Goal: Obtain resource: Download file/media

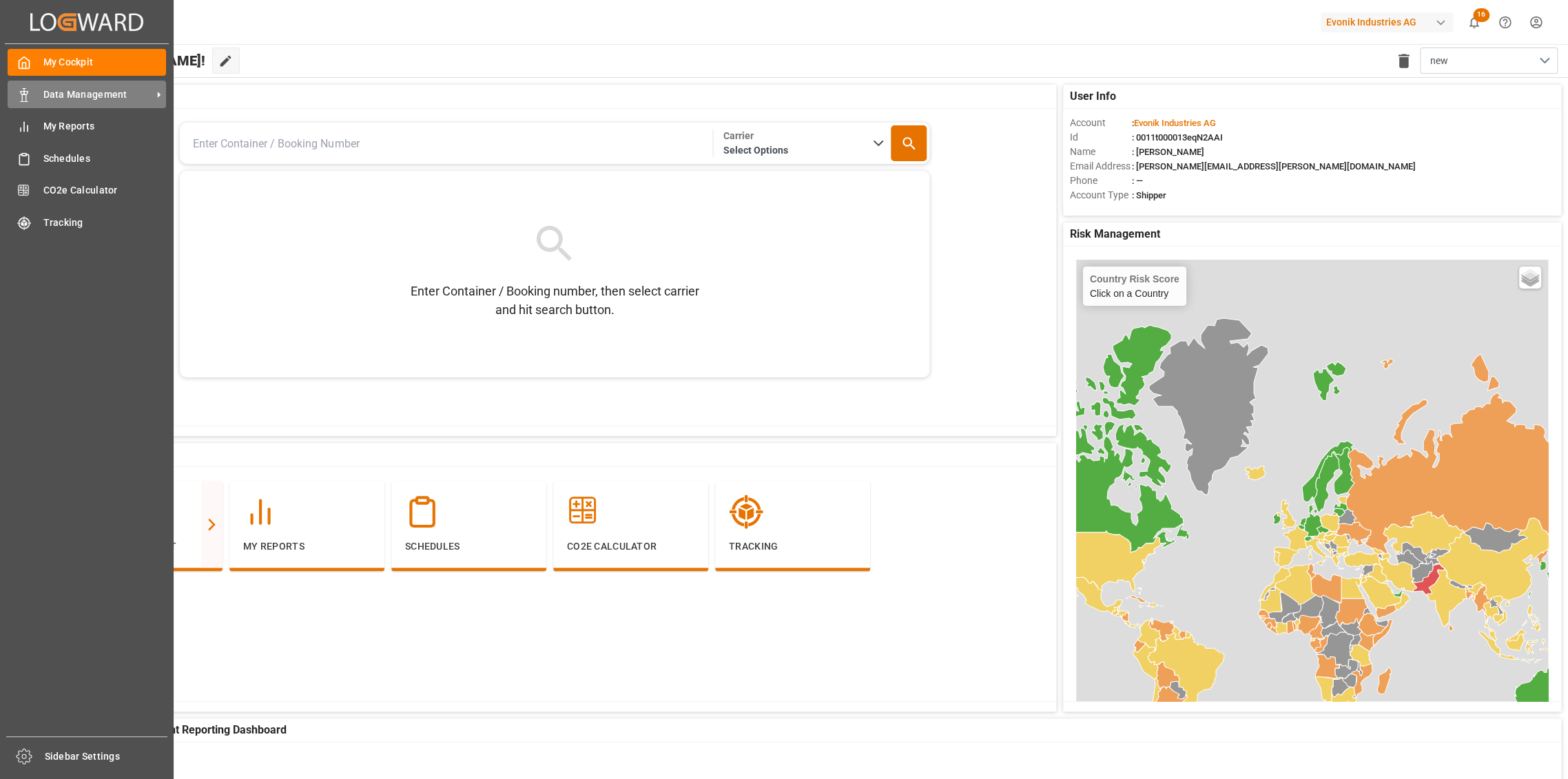
click at [44, 87] on span "Data Management" at bounding box center [98, 94] width 109 height 15
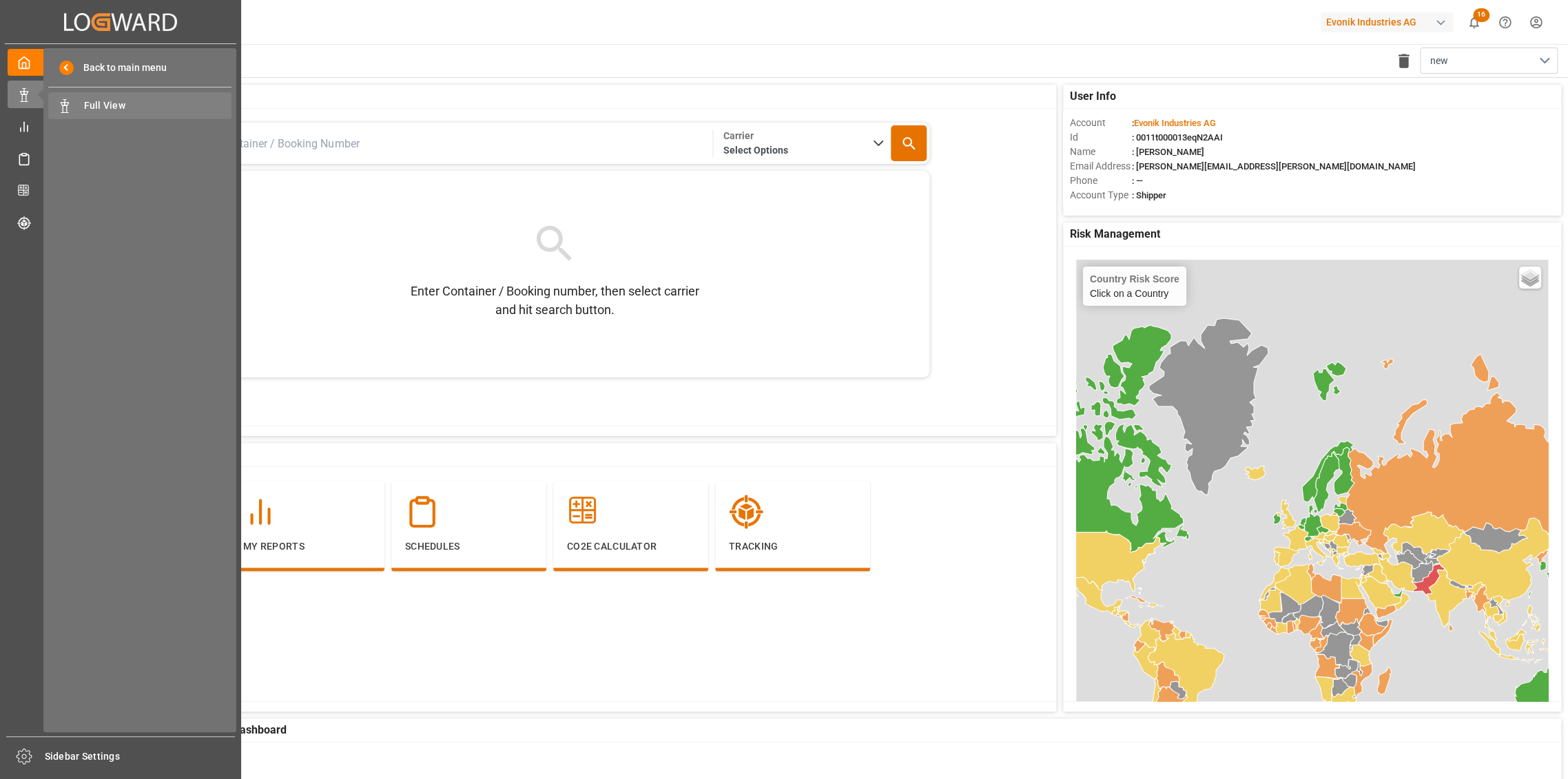
click at [137, 102] on span "Full View" at bounding box center [158, 105] width 148 height 15
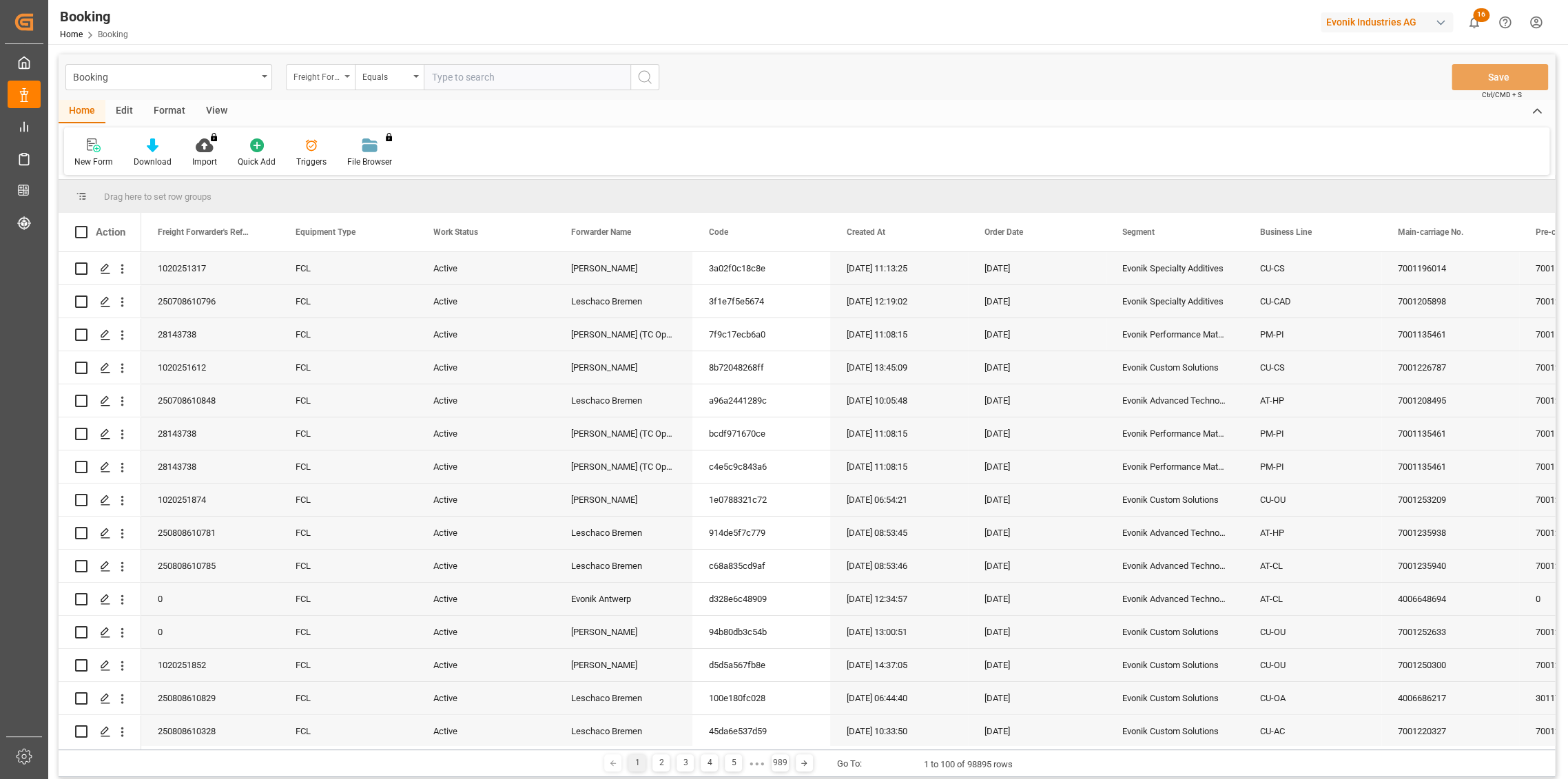
click at [315, 82] on div "Freight Forwarder's Reference No." at bounding box center [317, 75] width 47 height 16
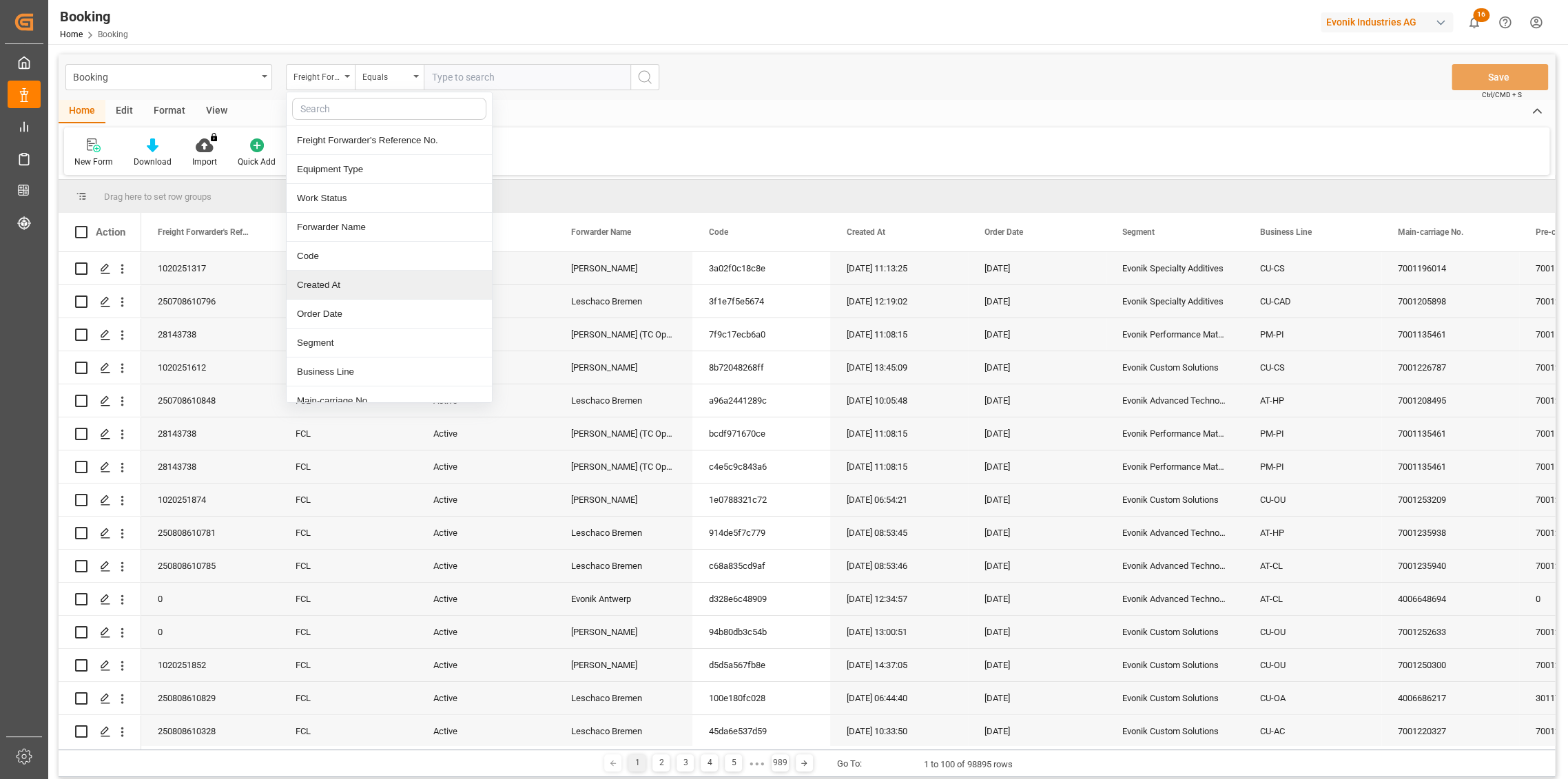
click at [343, 284] on div "Created At" at bounding box center [389, 285] width 205 height 29
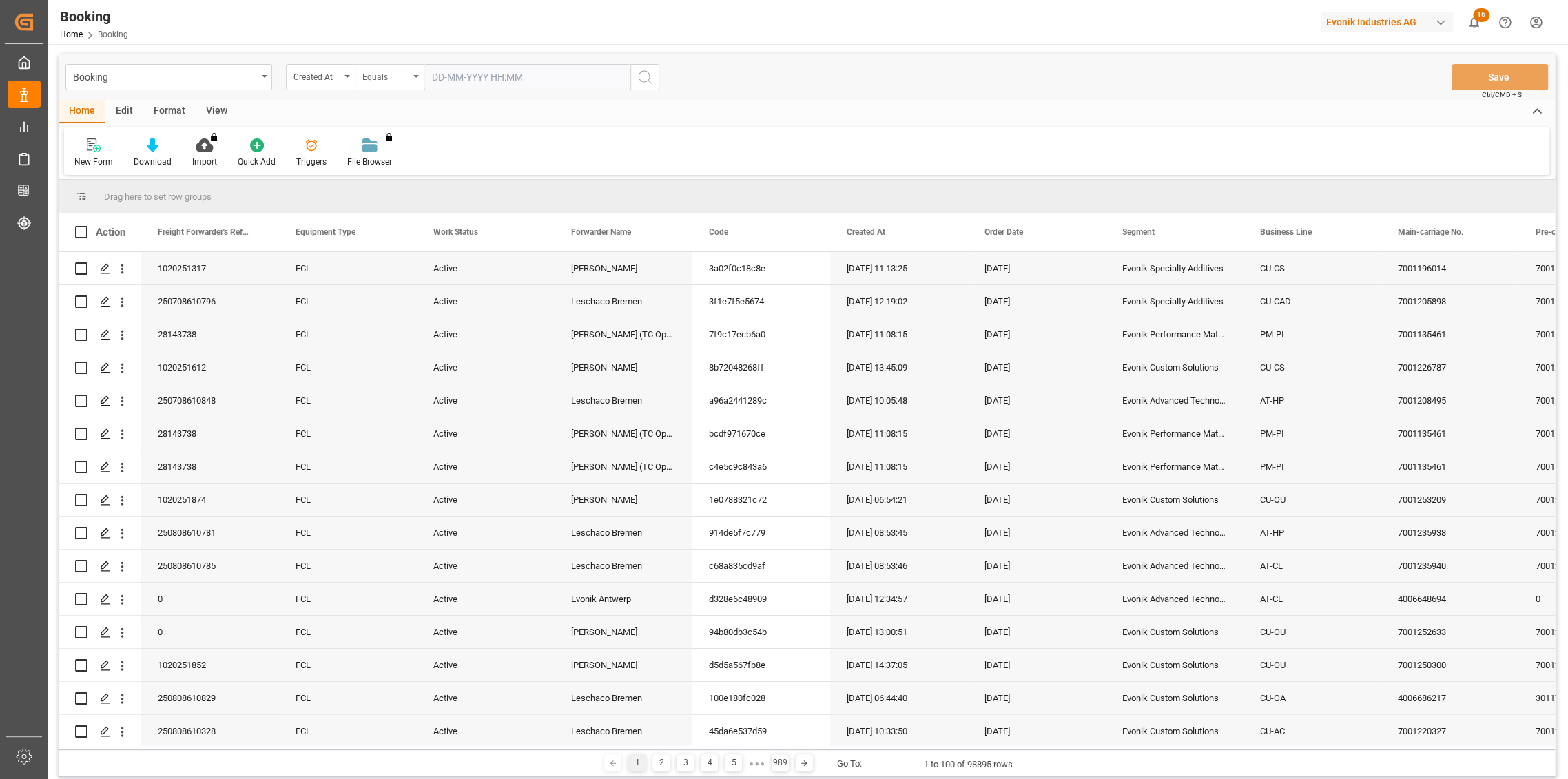
click at [380, 78] on div "Equals" at bounding box center [385, 75] width 47 height 16
click at [395, 206] on div "Less than" at bounding box center [457, 197] width 205 height 29
click at [441, 72] on input "text" at bounding box center [527, 77] width 206 height 26
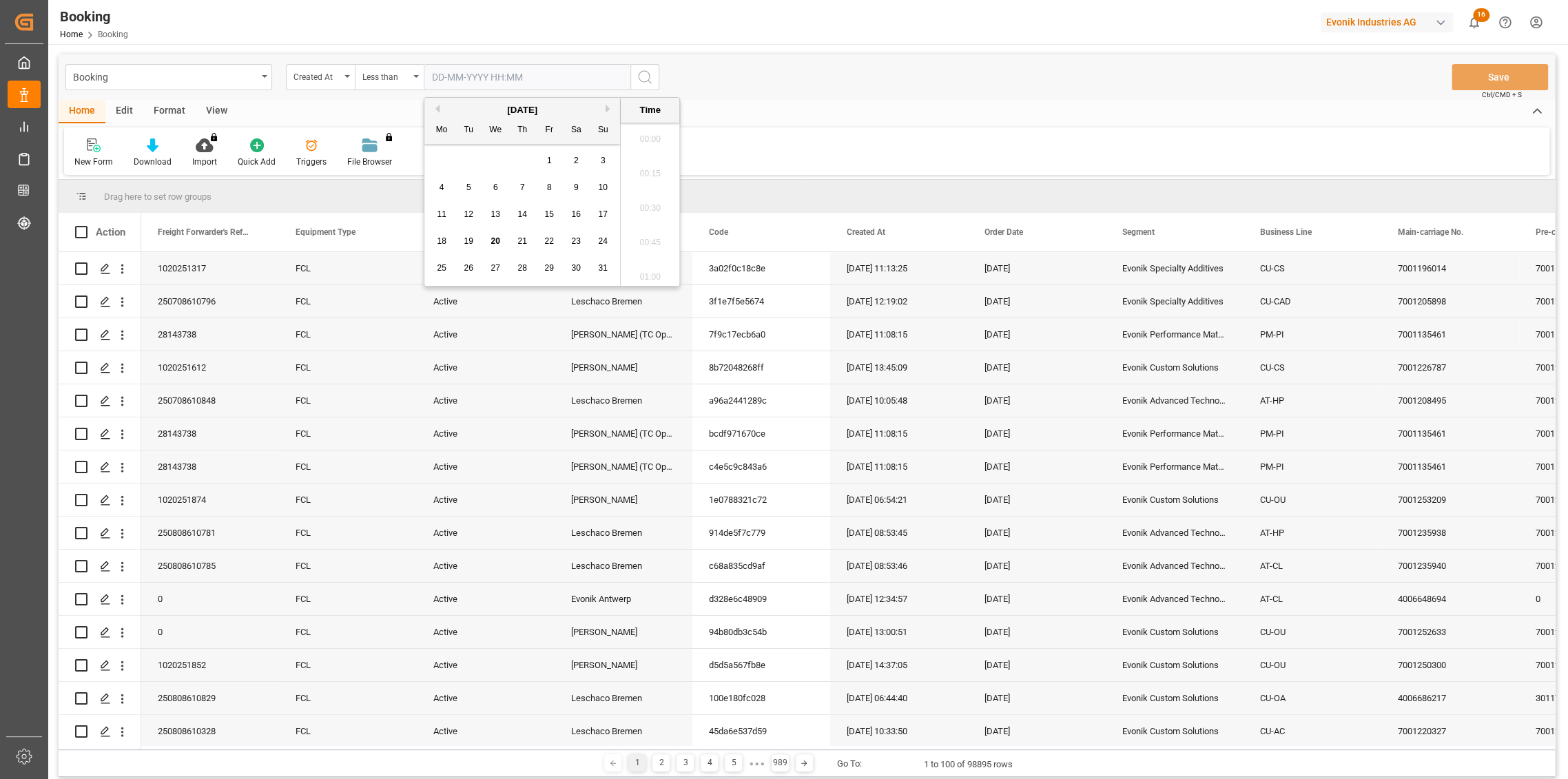
scroll to position [2382, 0]
click at [456, 75] on input "[DATE]" at bounding box center [527, 77] width 206 height 26
type input "[DATE] 00:00"
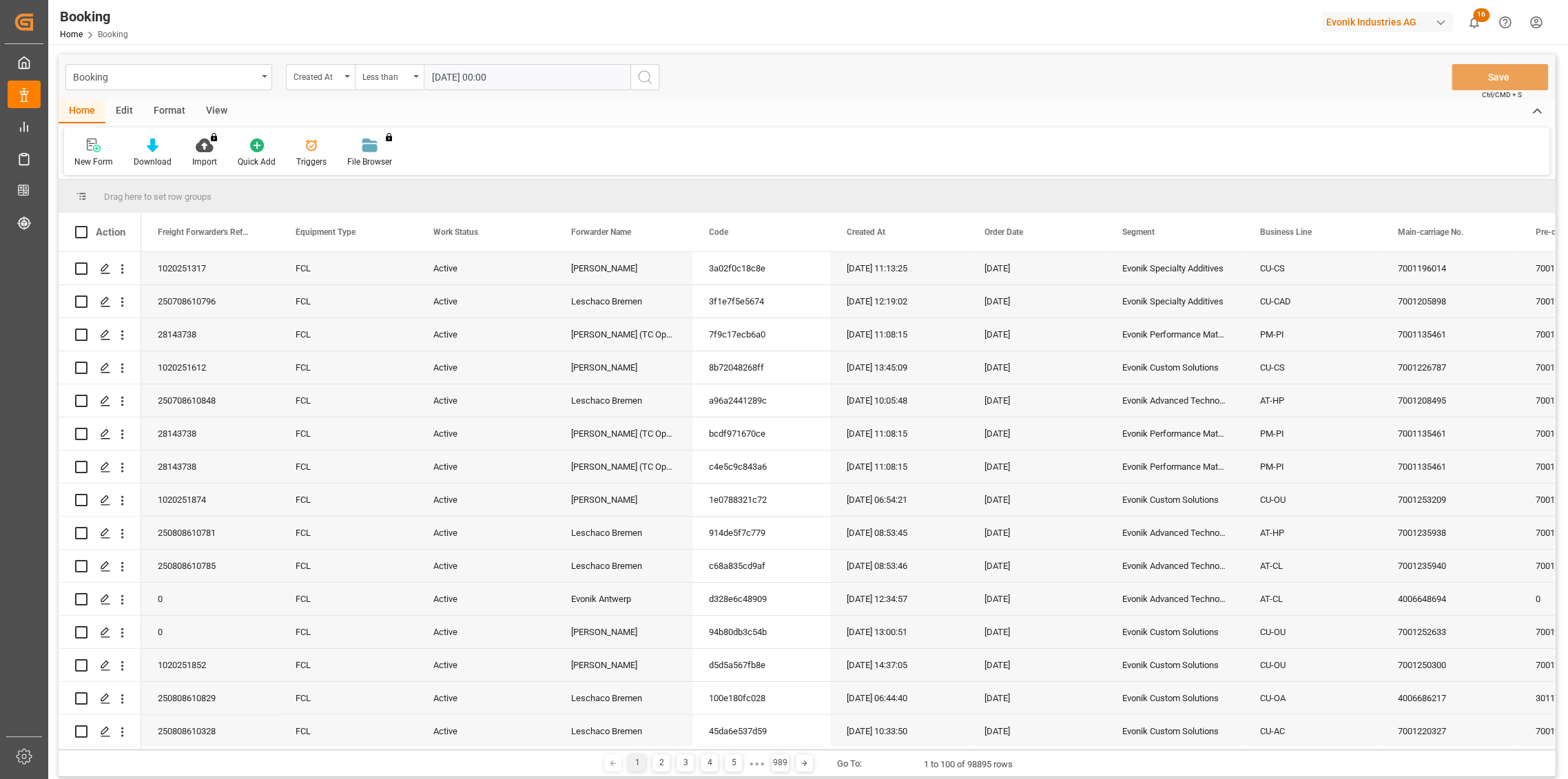
click at [644, 71] on circle "search button" at bounding box center [644, 76] width 11 height 11
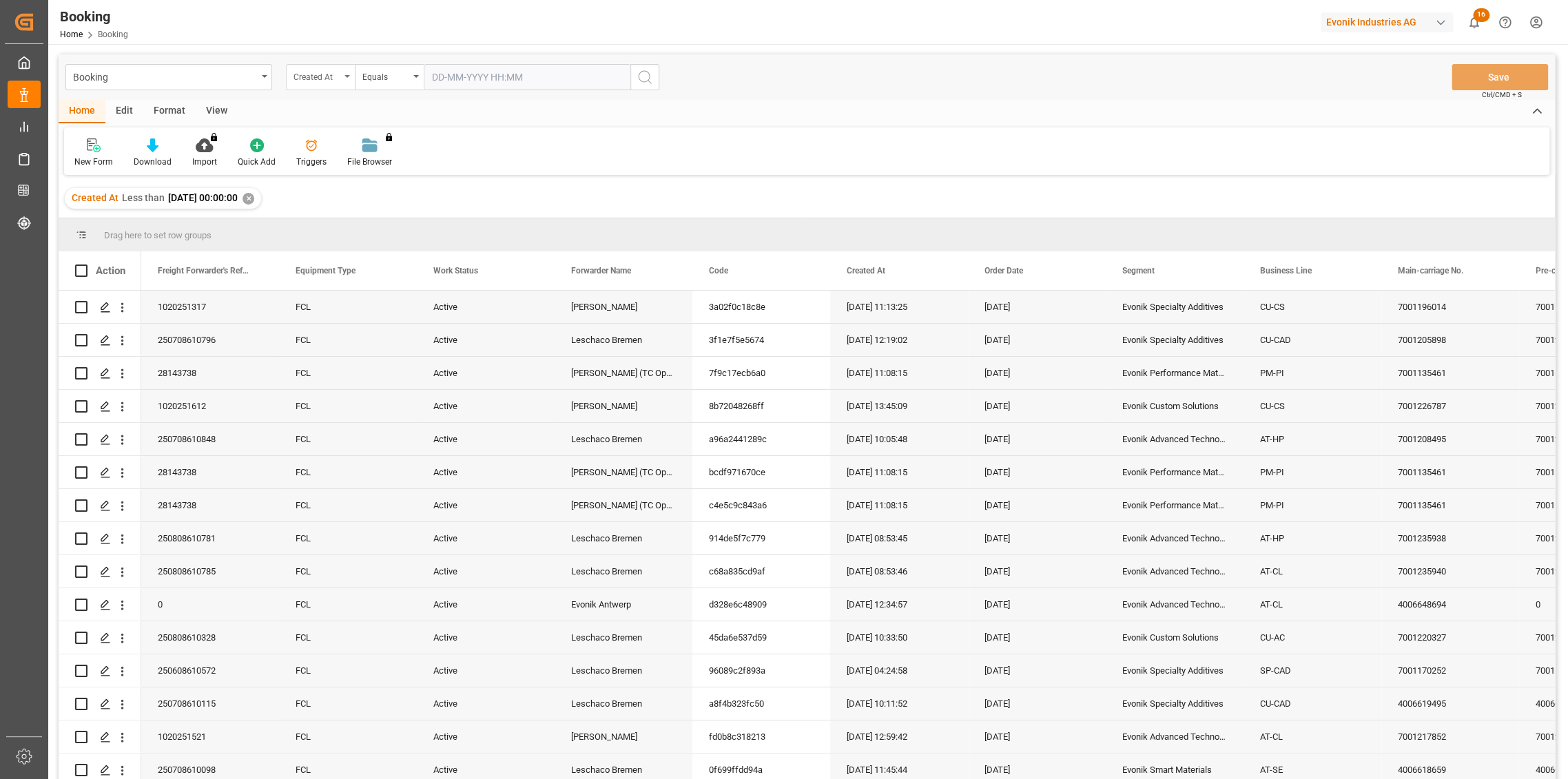
click at [336, 67] on div "Created At" at bounding box center [317, 75] width 47 height 16
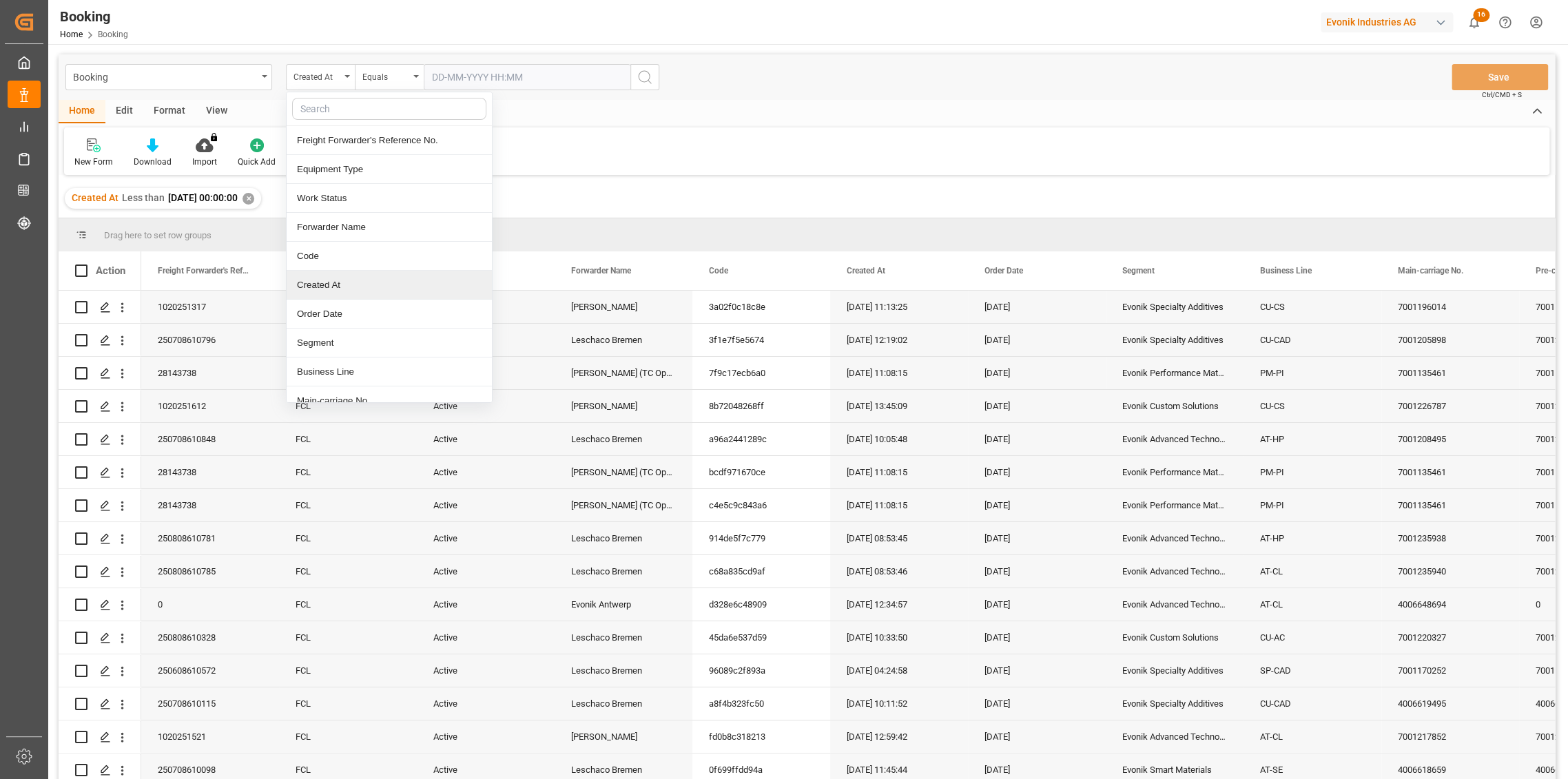
click at [352, 292] on div "Created At" at bounding box center [389, 285] width 205 height 29
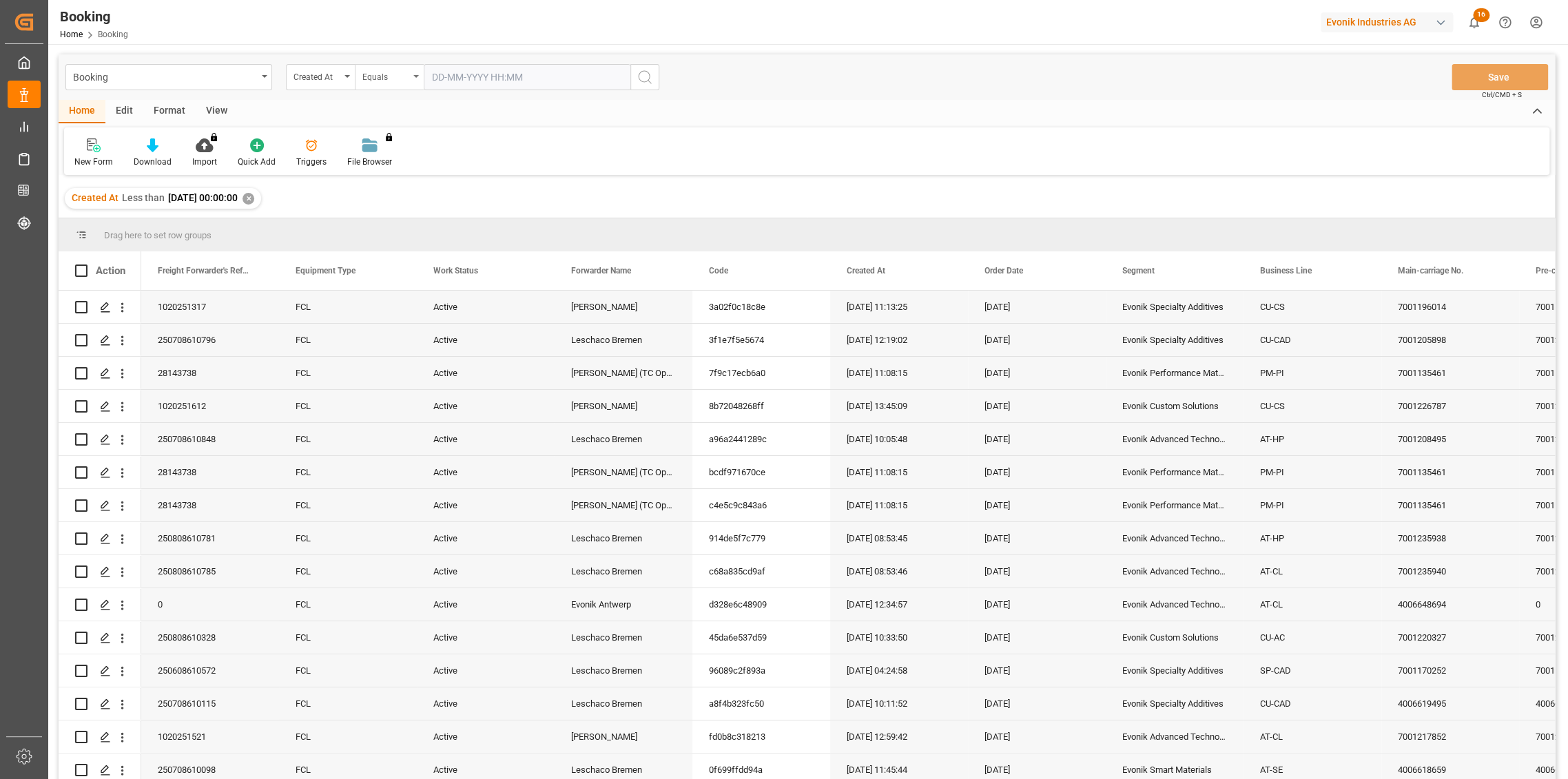
click at [391, 68] on div "Equals" at bounding box center [385, 75] width 47 height 16
click at [393, 224] on div "Greater than" at bounding box center [457, 227] width 205 height 29
click at [458, 71] on input "text" at bounding box center [527, 77] width 206 height 26
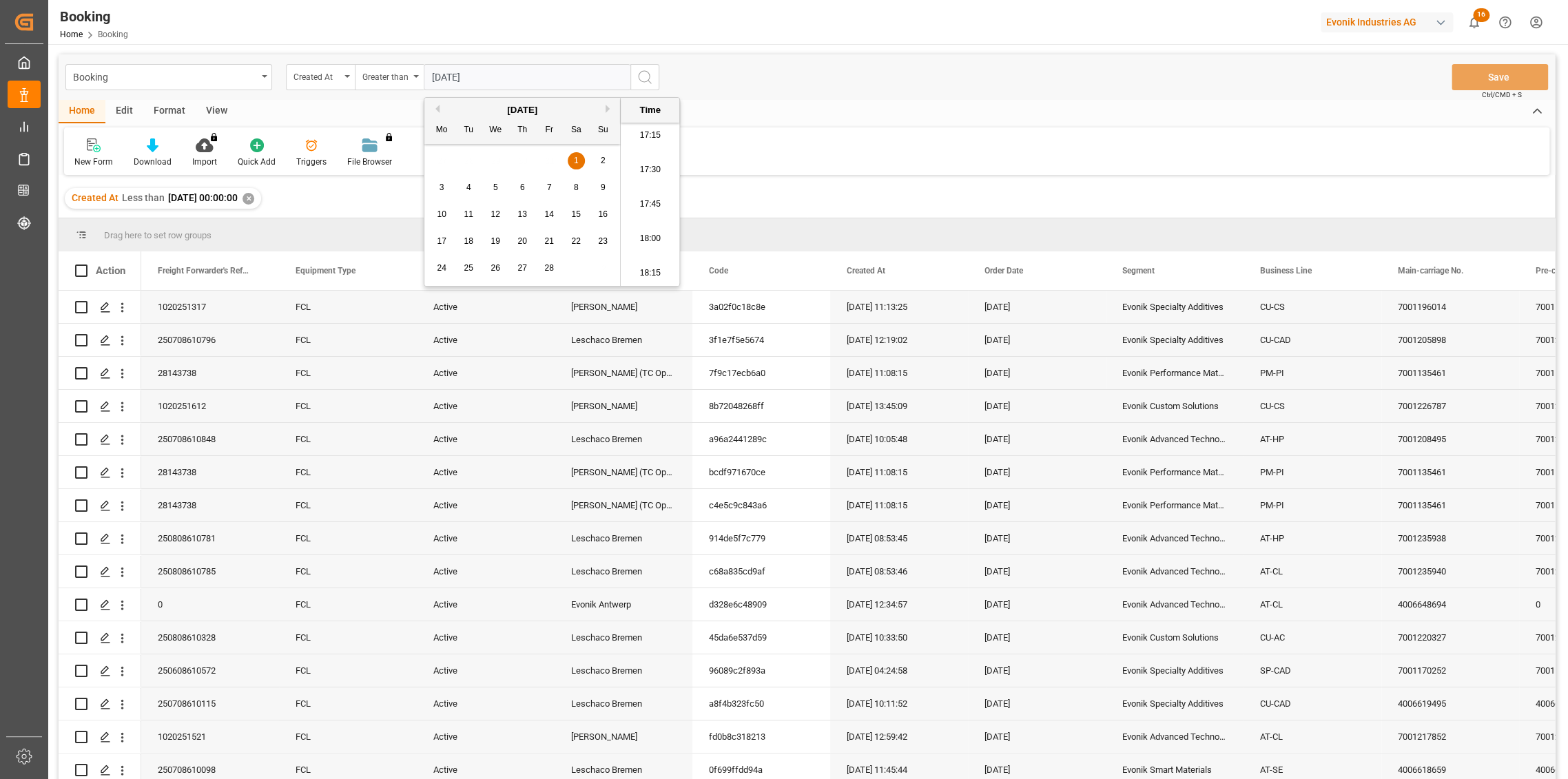
click at [452, 73] on input "[DATE]" at bounding box center [527, 77] width 206 height 26
type input "[DATE] 00:00"
click at [747, 116] on div "Home Edit Format View" at bounding box center [807, 112] width 1497 height 24
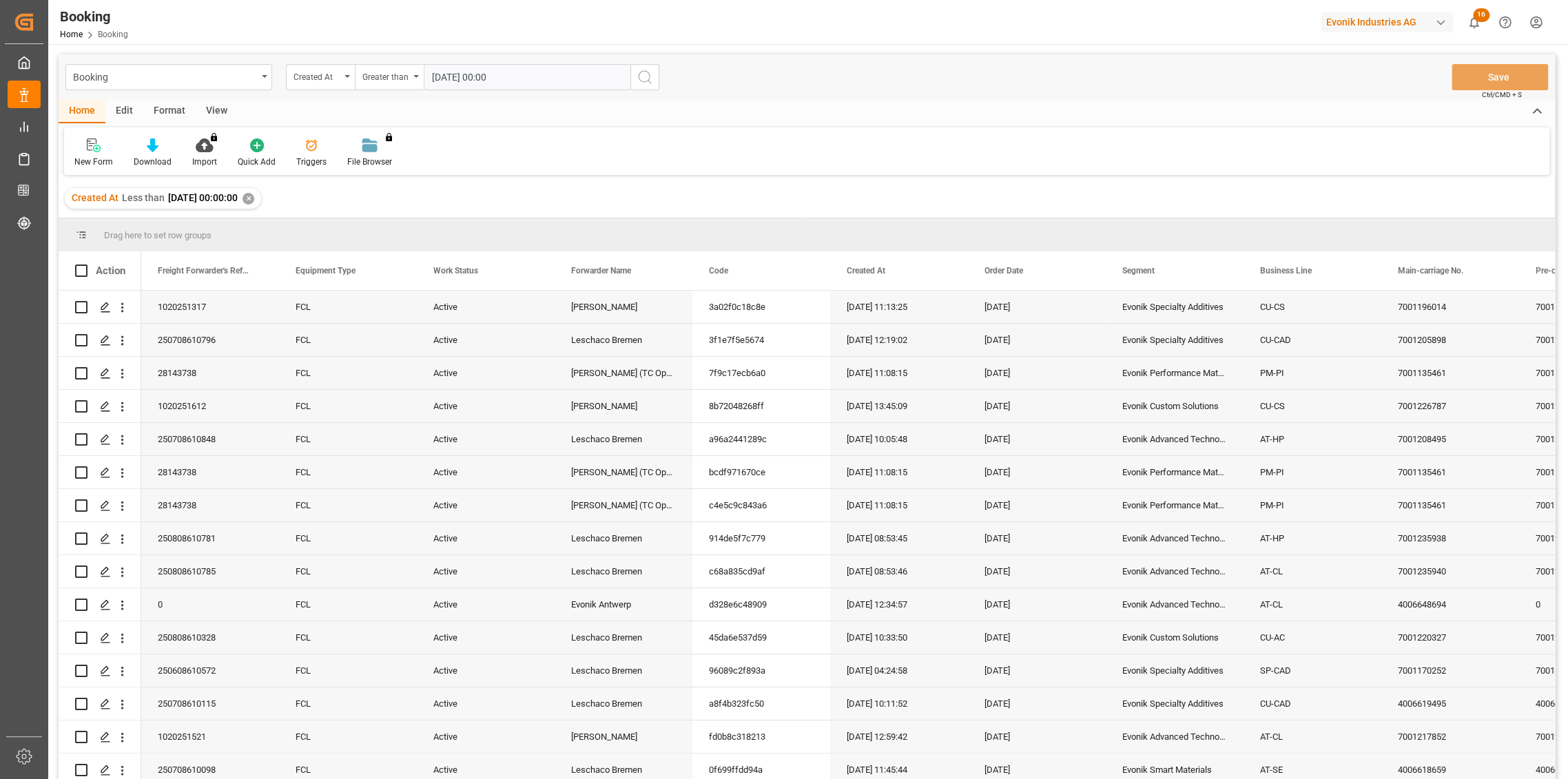
click at [639, 78] on circle "search button" at bounding box center [644, 76] width 11 height 11
click at [308, 73] on div "Created At" at bounding box center [317, 75] width 47 height 16
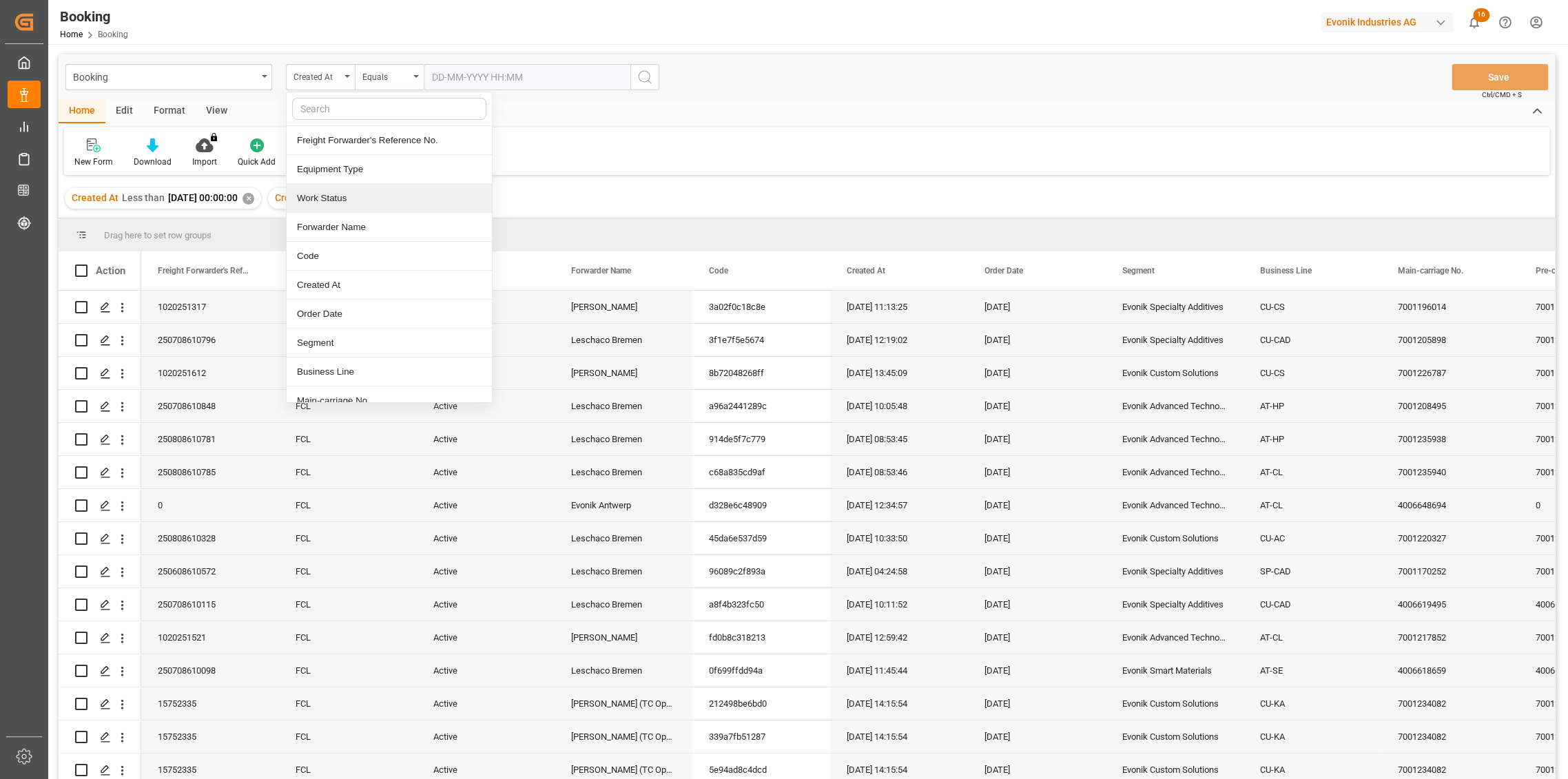
click at [367, 191] on div "Work Status" at bounding box center [389, 197] width 205 height 29
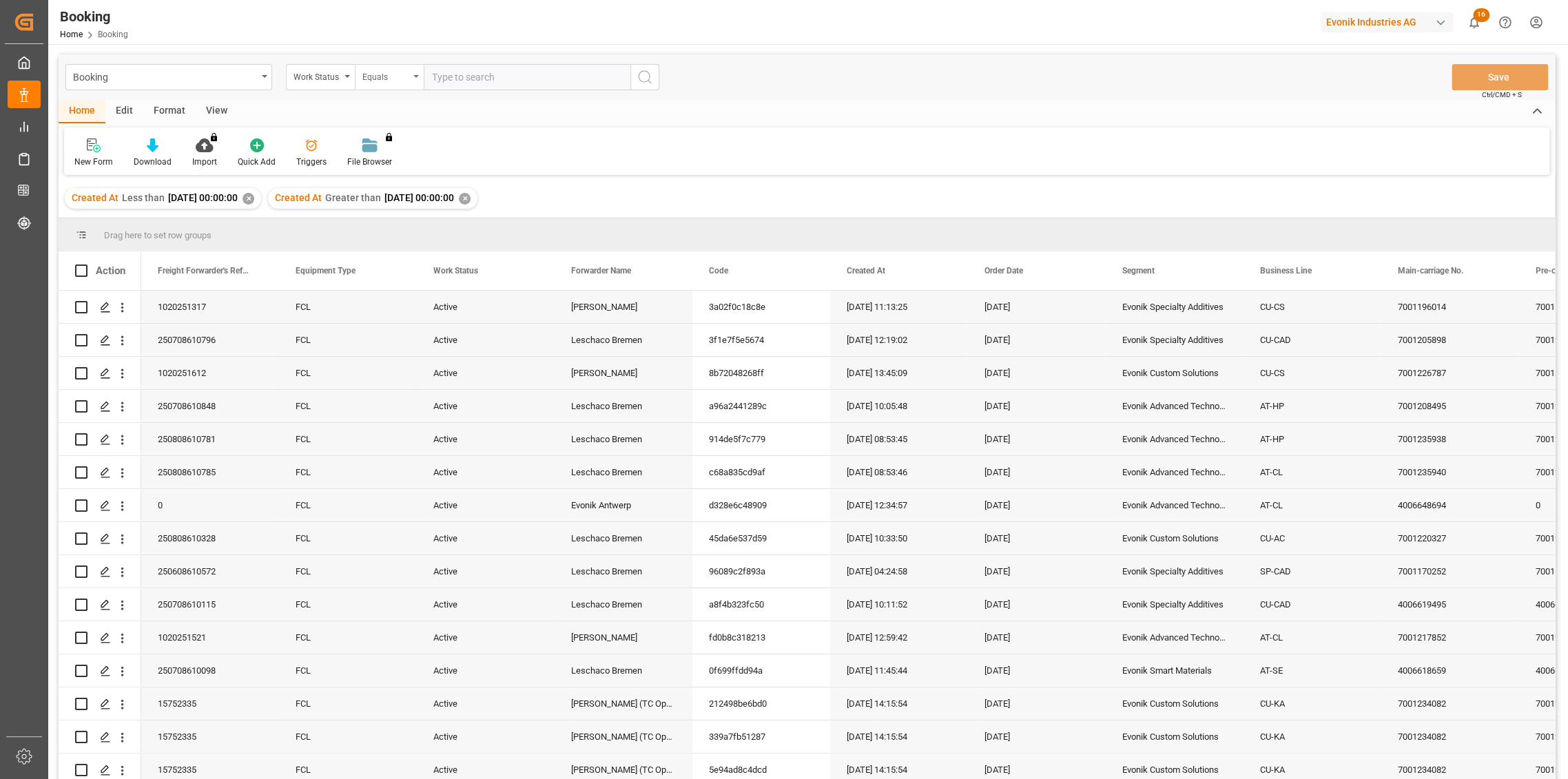
click at [380, 79] on div "Equals" at bounding box center [385, 75] width 47 height 16
click at [412, 186] on div "Not equal" at bounding box center [457, 197] width 205 height 29
click at [462, 75] on input "text" at bounding box center [527, 77] width 206 height 26
type input "cancel"
click at [641, 77] on icon "search button" at bounding box center [645, 76] width 17 height 17
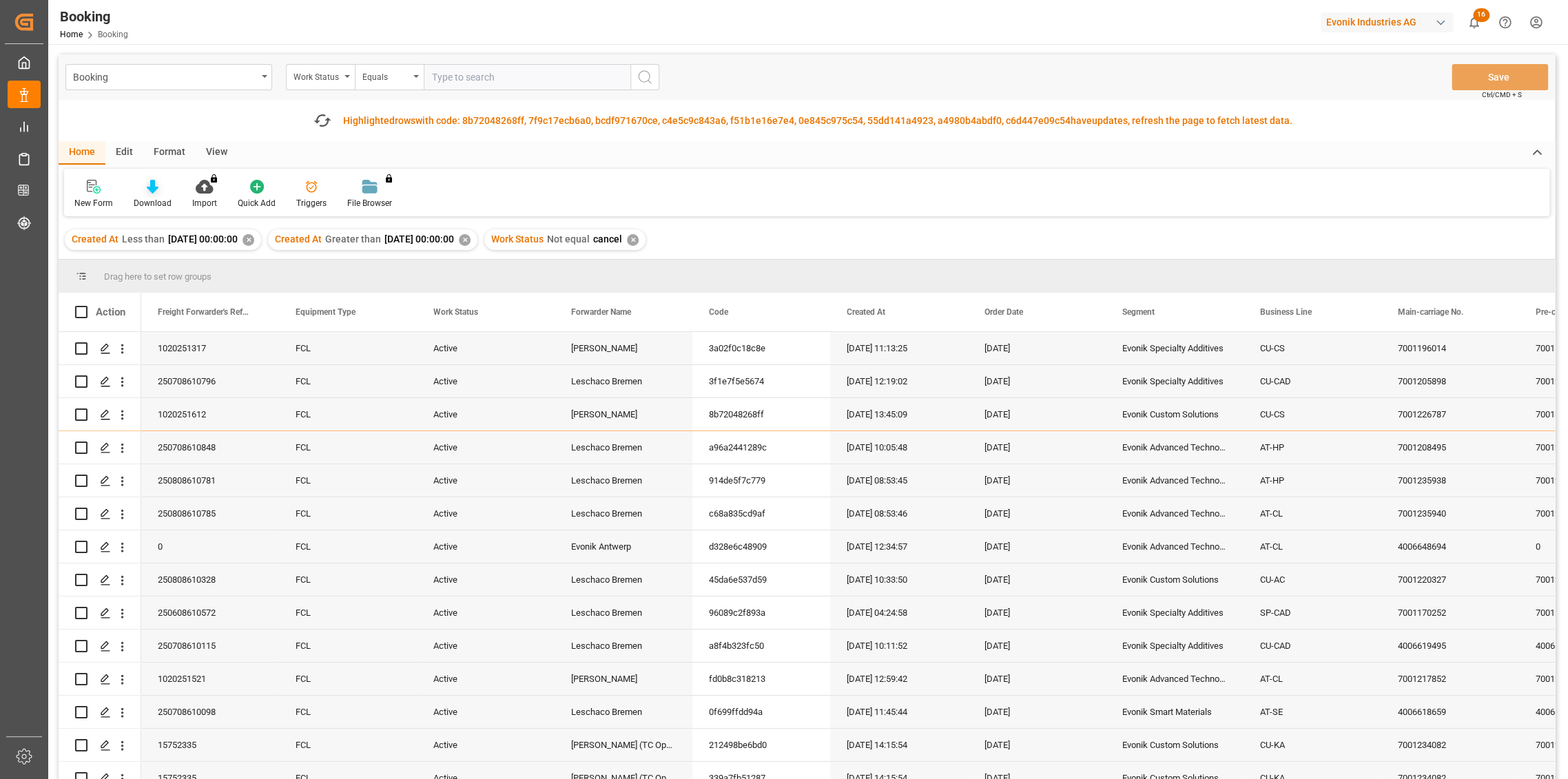
click at [146, 199] on div "Download" at bounding box center [153, 203] width 38 height 12
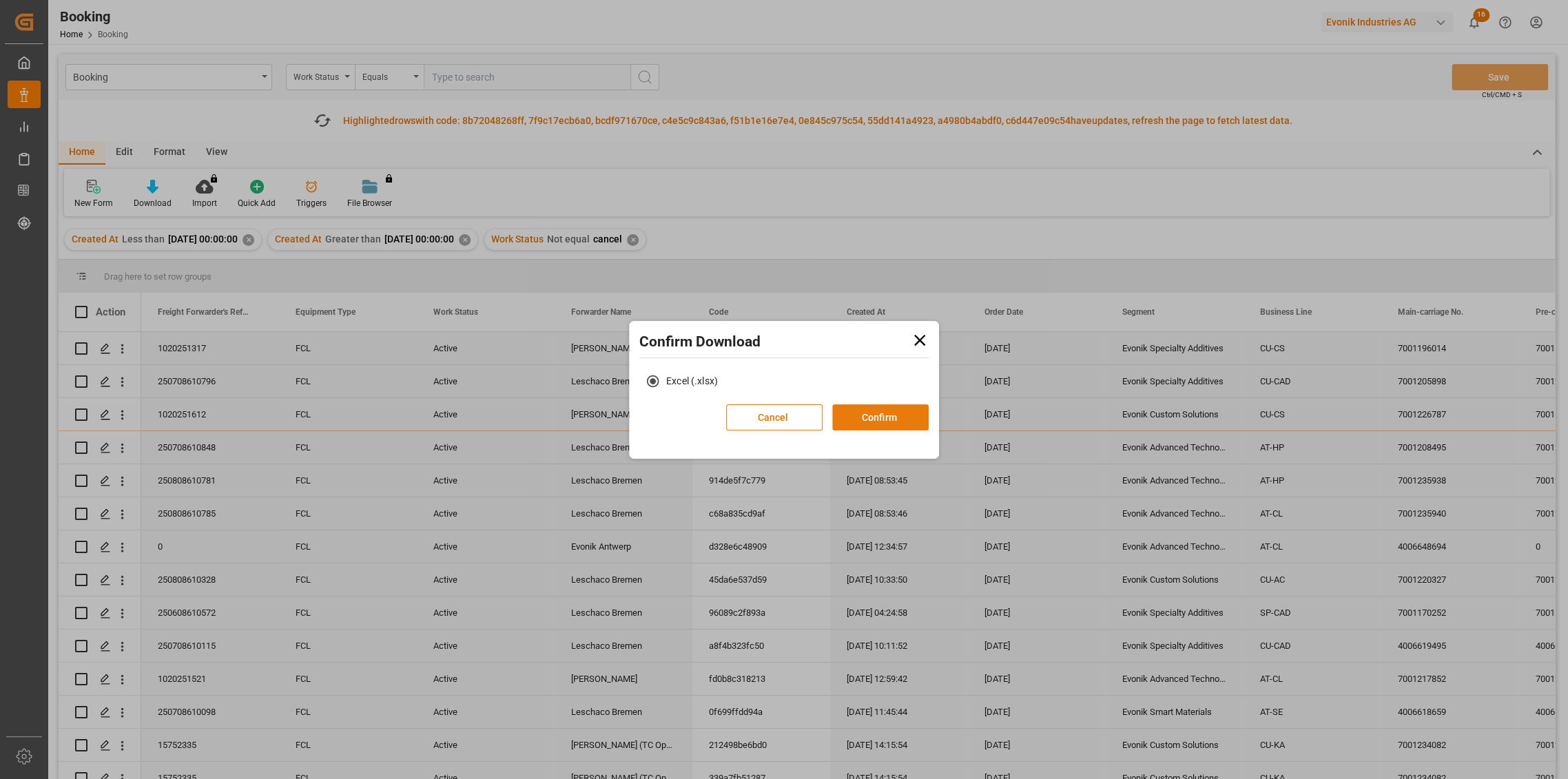
click at [860, 413] on button "Confirm" at bounding box center [880, 418] width 96 height 26
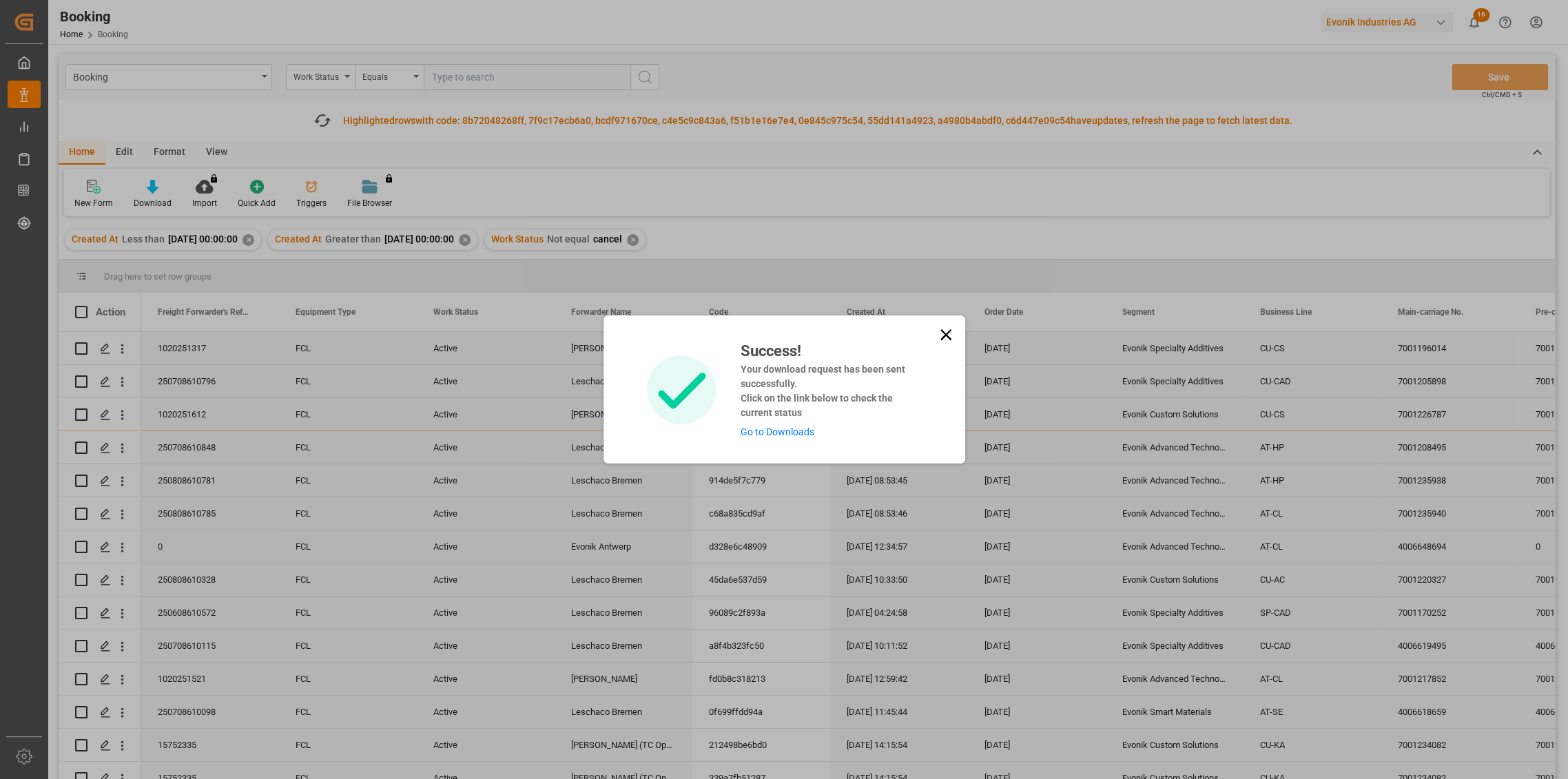
click at [768, 427] on link "Go to Downloads" at bounding box center [777, 432] width 73 height 11
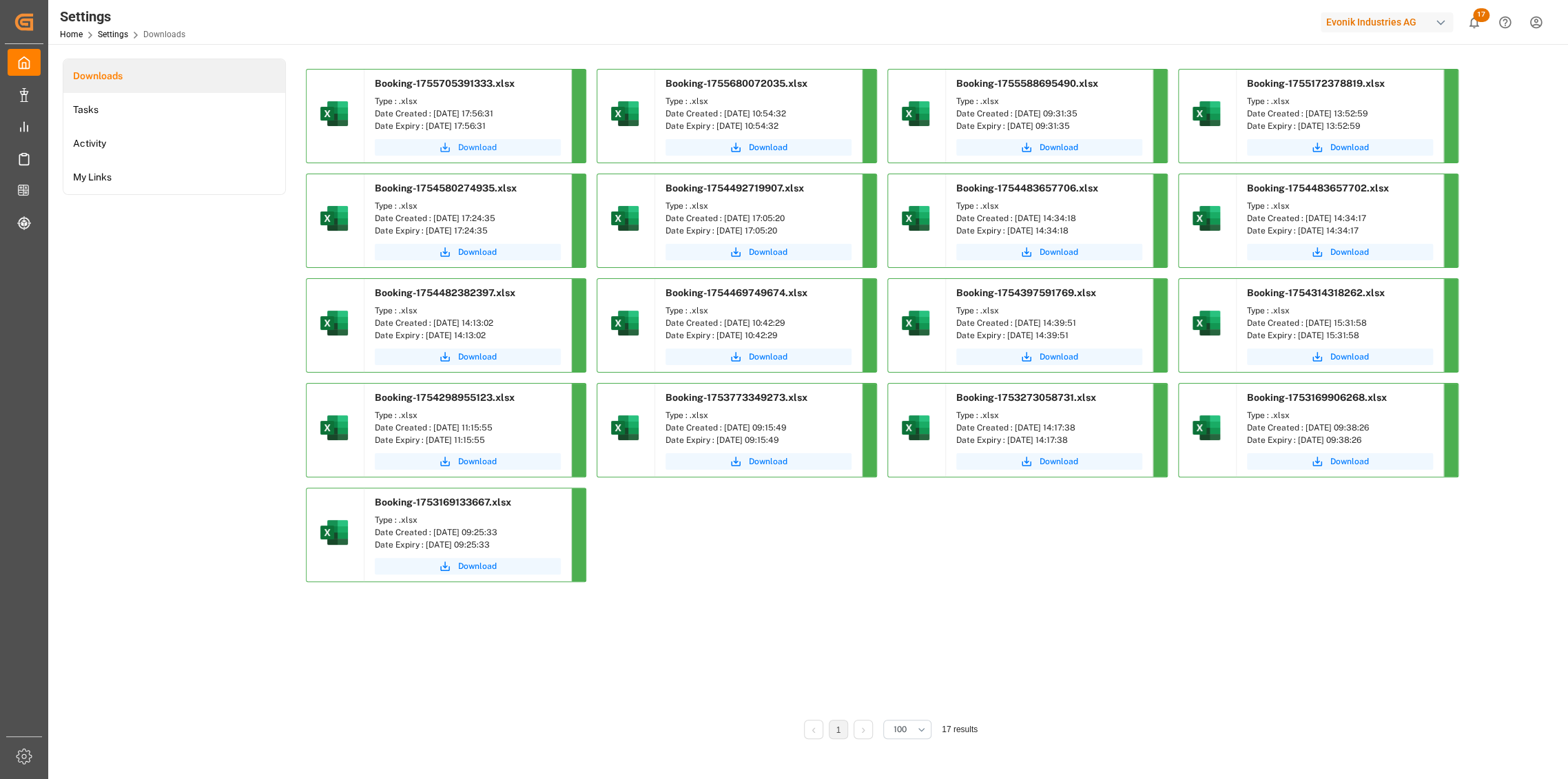
click at [474, 143] on span "Download" at bounding box center [477, 147] width 39 height 12
